Goal: Task Accomplishment & Management: Manage account settings

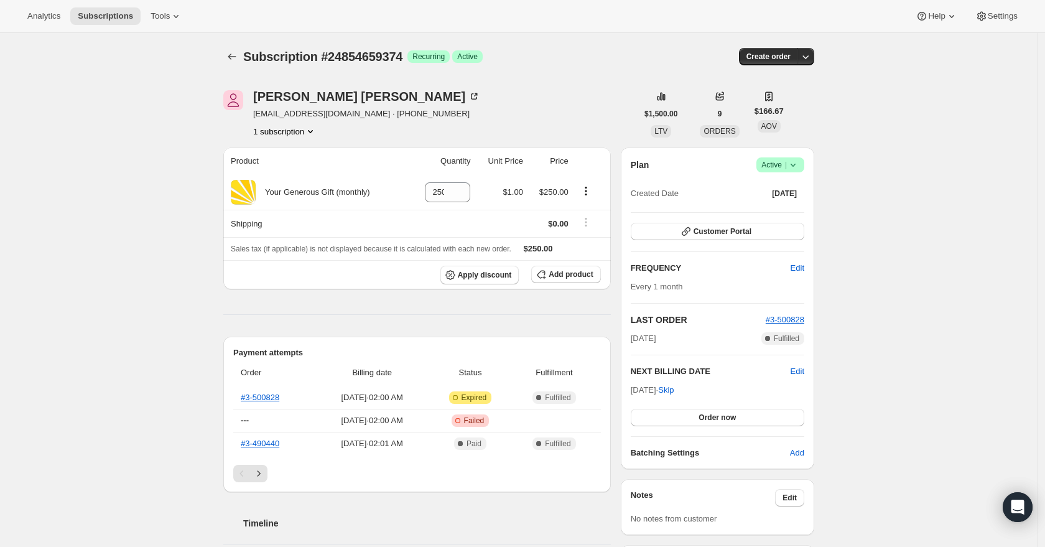
click at [797, 165] on icon at bounding box center [793, 165] width 12 height 12
click at [777, 210] on span "Cancel subscription" at bounding box center [776, 210] width 70 height 9
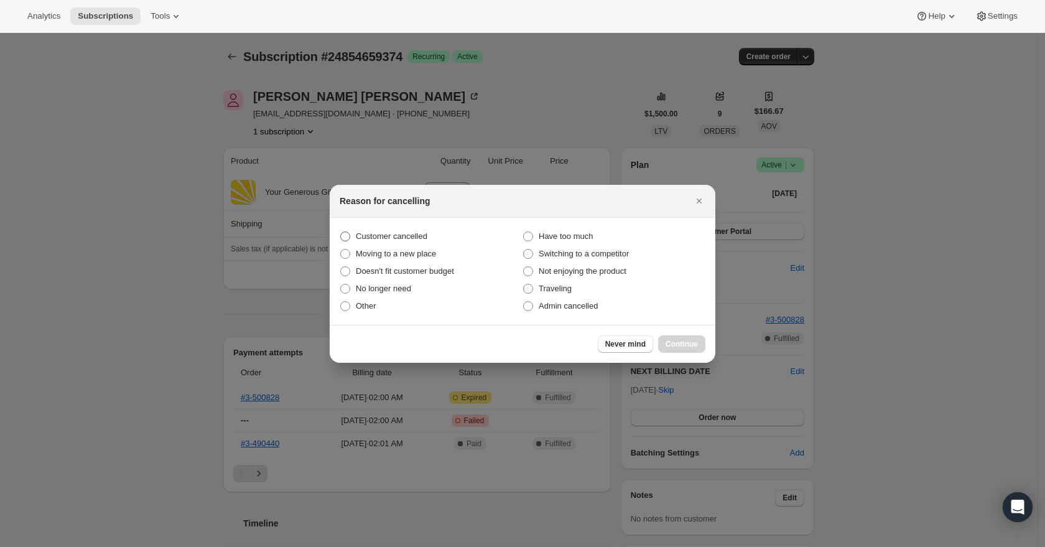
click at [368, 230] on span "Customer cancelled" at bounding box center [392, 236] width 72 height 12
click at [341, 231] on input "Customer cancelled" at bounding box center [340, 231] width 1 height 1
radio input "true"
click at [692, 346] on span "Continue" at bounding box center [681, 344] width 32 height 10
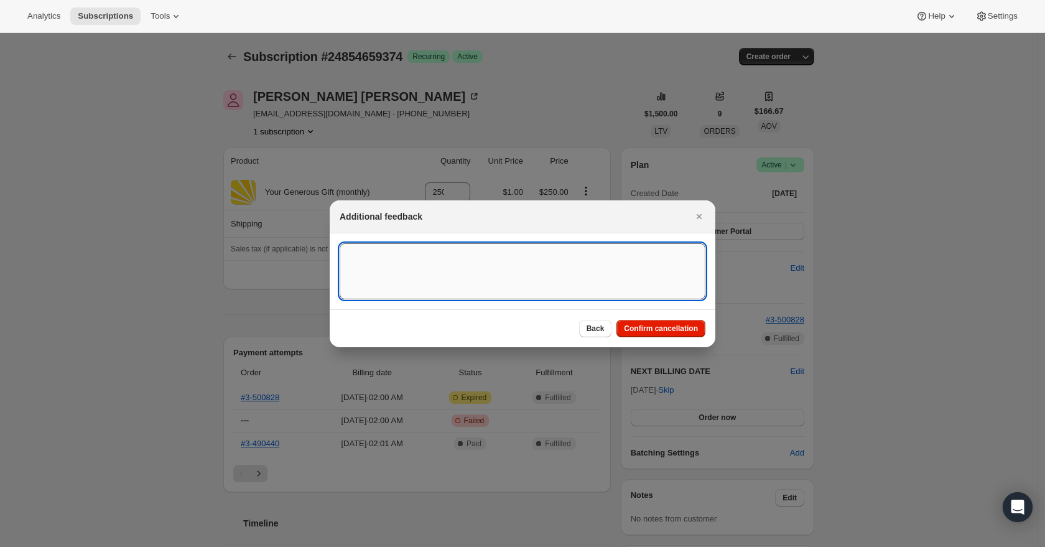
click at [438, 277] on textarea ":rb3:" at bounding box center [523, 271] width 366 height 56
click at [634, 260] on textarea "[DATE] Canceled recurring donation, partner had fraudulent charges" at bounding box center [523, 271] width 366 height 56
drag, startPoint x: 391, startPoint y: 269, endPoint x: 332, endPoint y: 247, distance: 62.4
click at [332, 248] on section "[DATE] Canceled recurring donation, partner had fraudulent charges wants to upd…" at bounding box center [523, 271] width 386 height 76
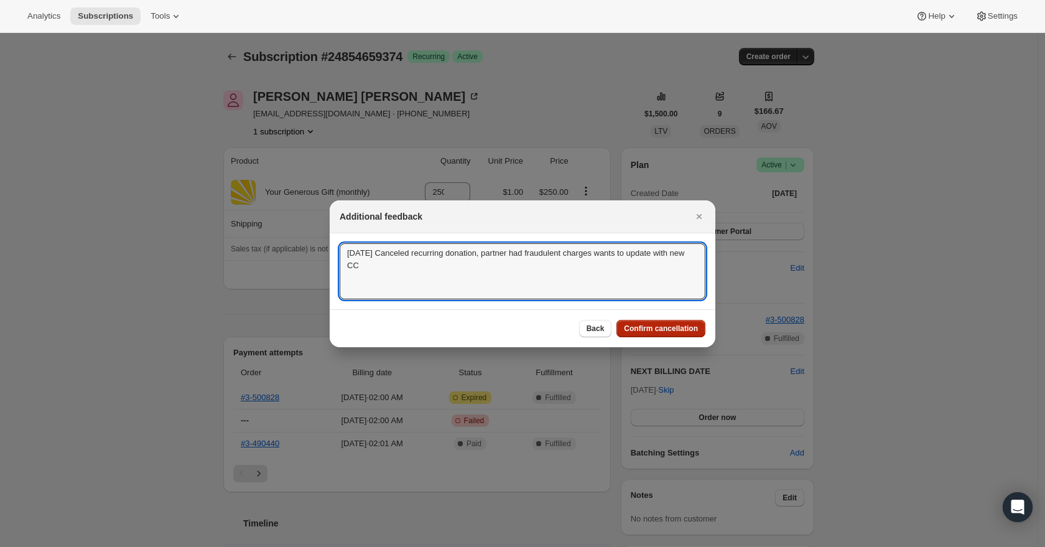
type textarea "[DATE] Canceled recurring donation, partner had fraudulent charges wants to upd…"
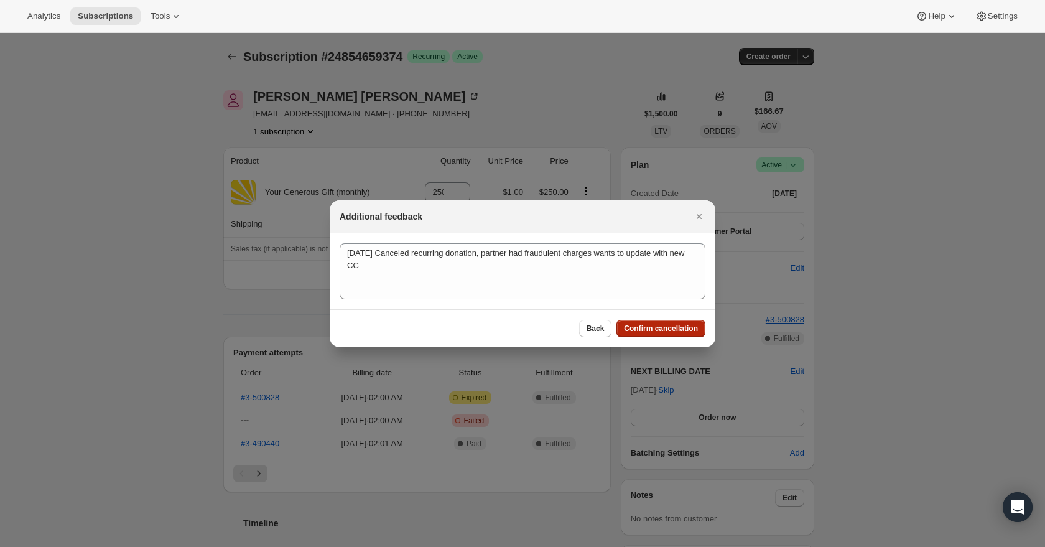
click at [646, 328] on span "Confirm cancellation" at bounding box center [661, 328] width 74 height 10
